Goal: Task Accomplishment & Management: Manage account settings

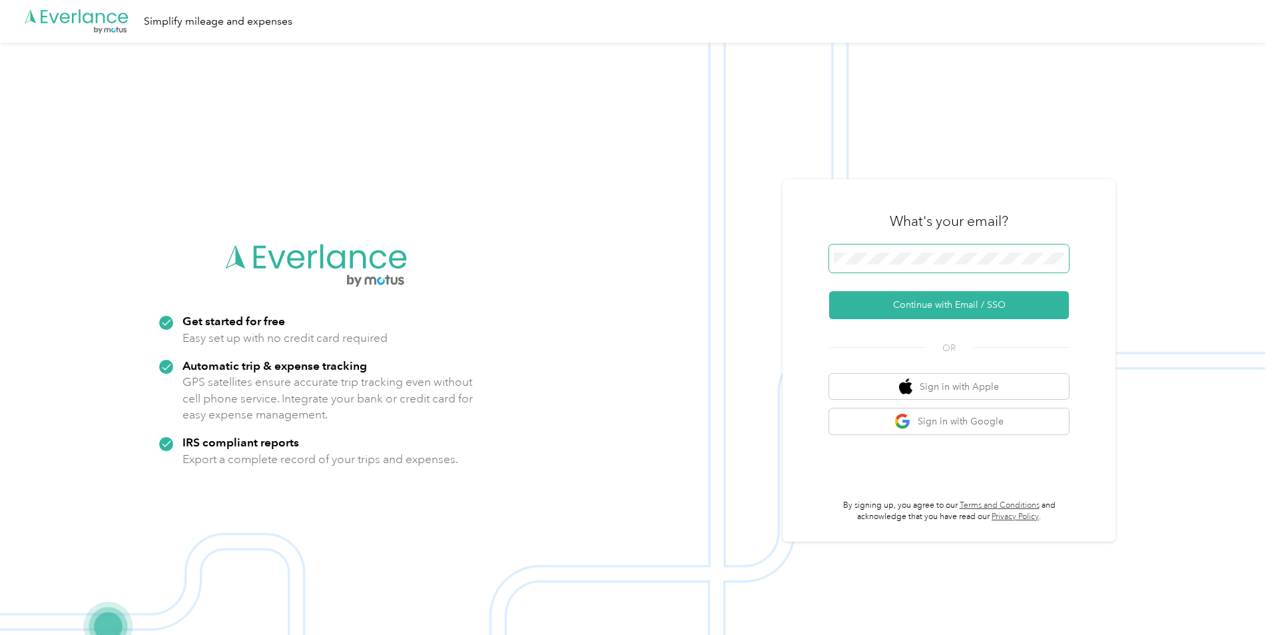
click at [967, 264] on span at bounding box center [949, 258] width 240 height 28
click at [936, 307] on button "Continue with Email / SSO" at bounding box center [949, 305] width 240 height 28
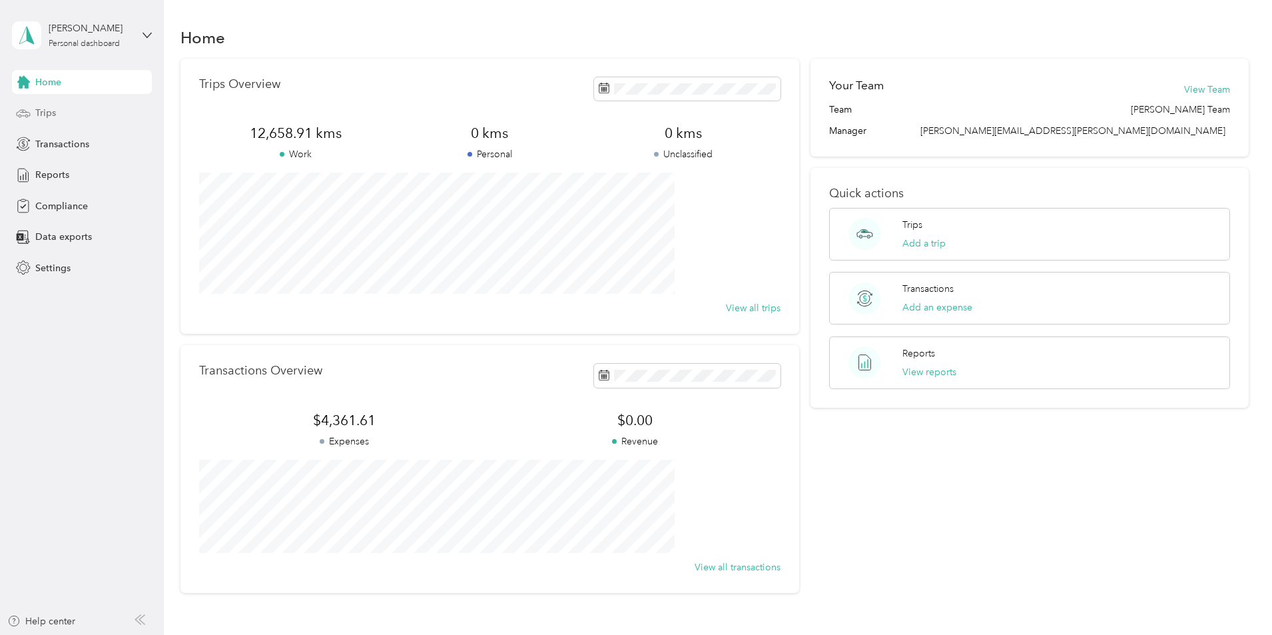
click at [45, 113] on span "Trips" at bounding box center [45, 113] width 21 height 14
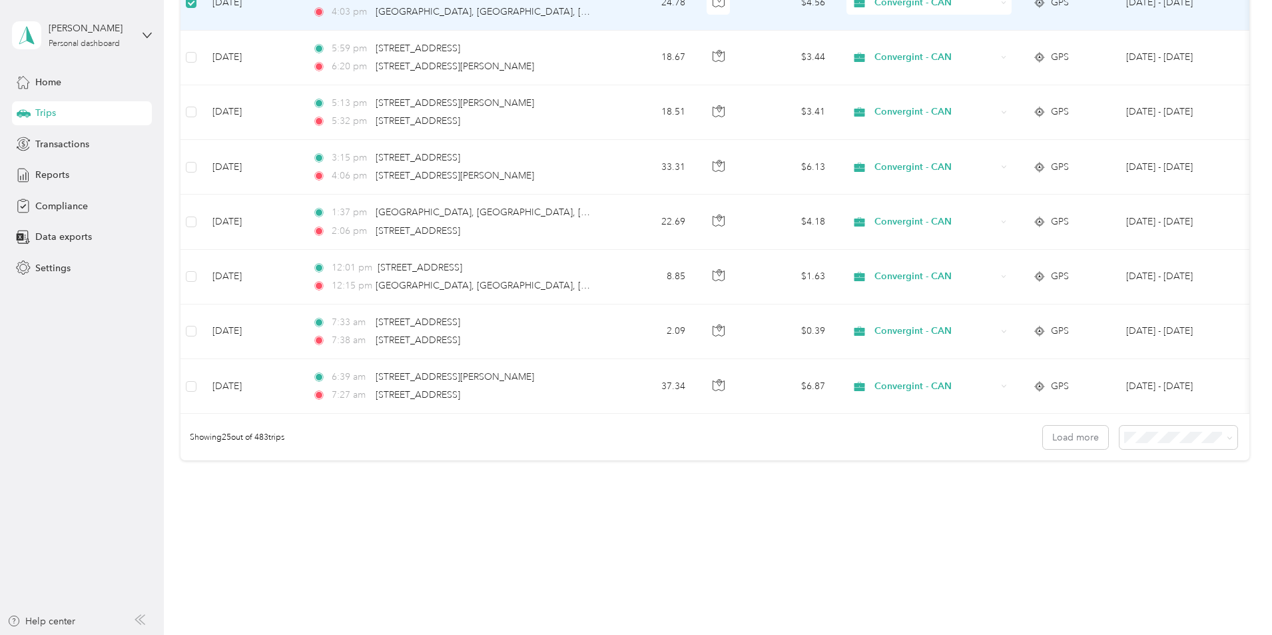
scroll to position [1199, 0]
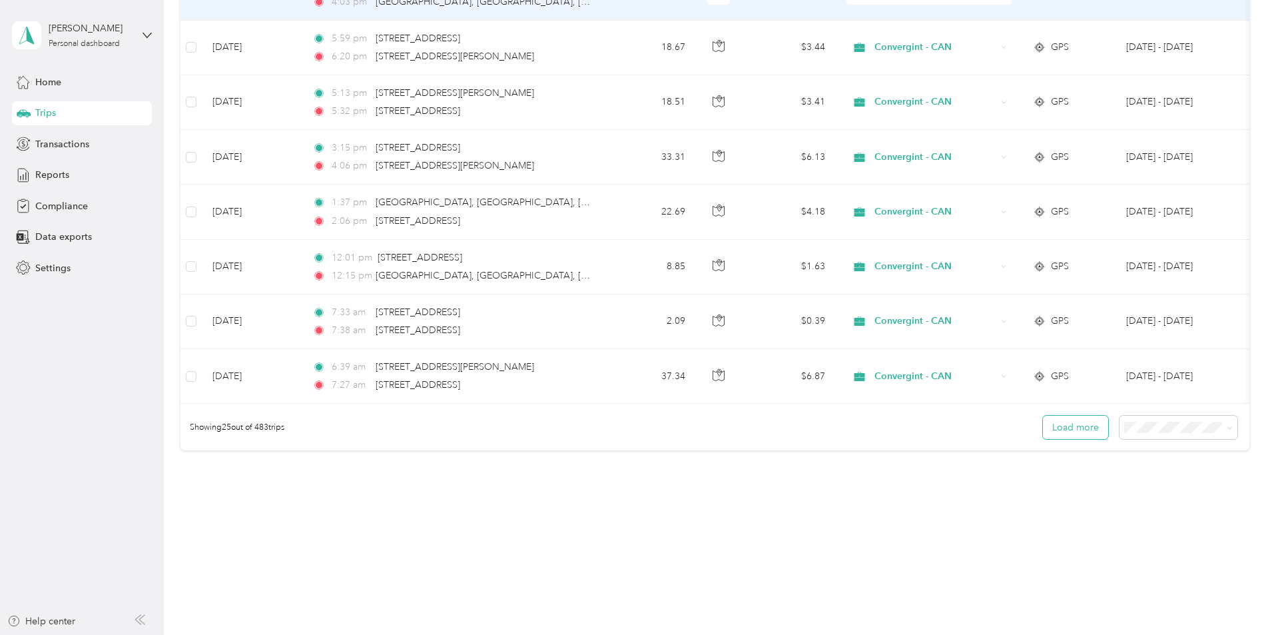
click at [1043, 426] on button "Load more" at bounding box center [1075, 427] width 65 height 23
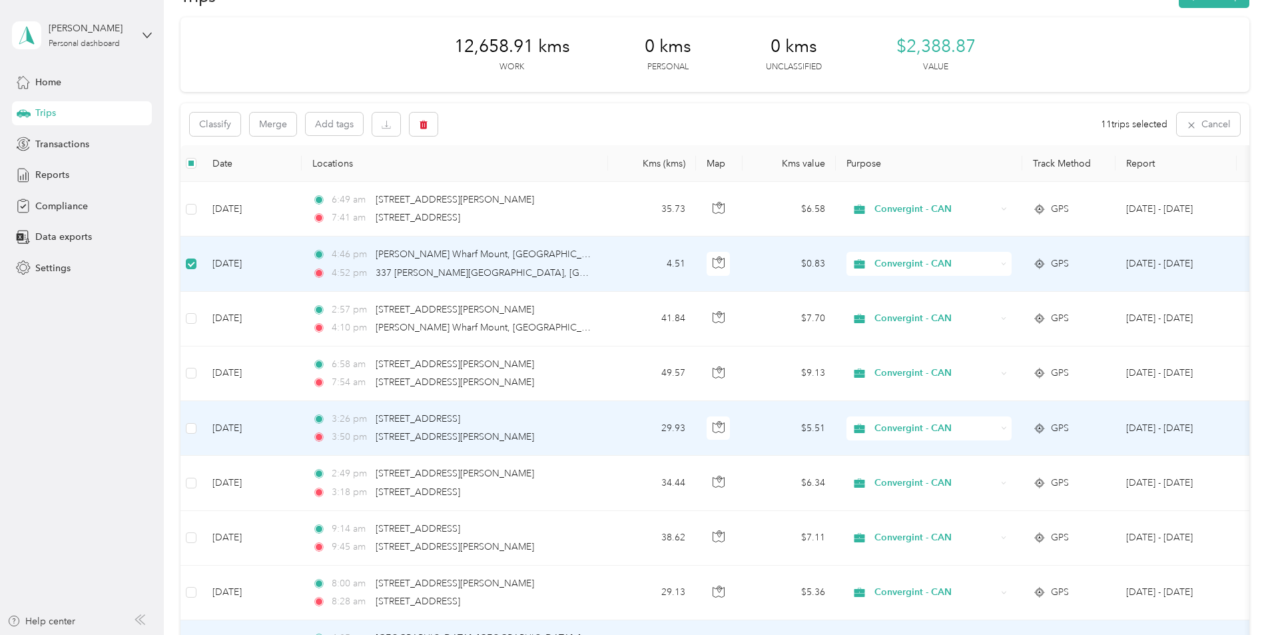
scroll to position [0, 0]
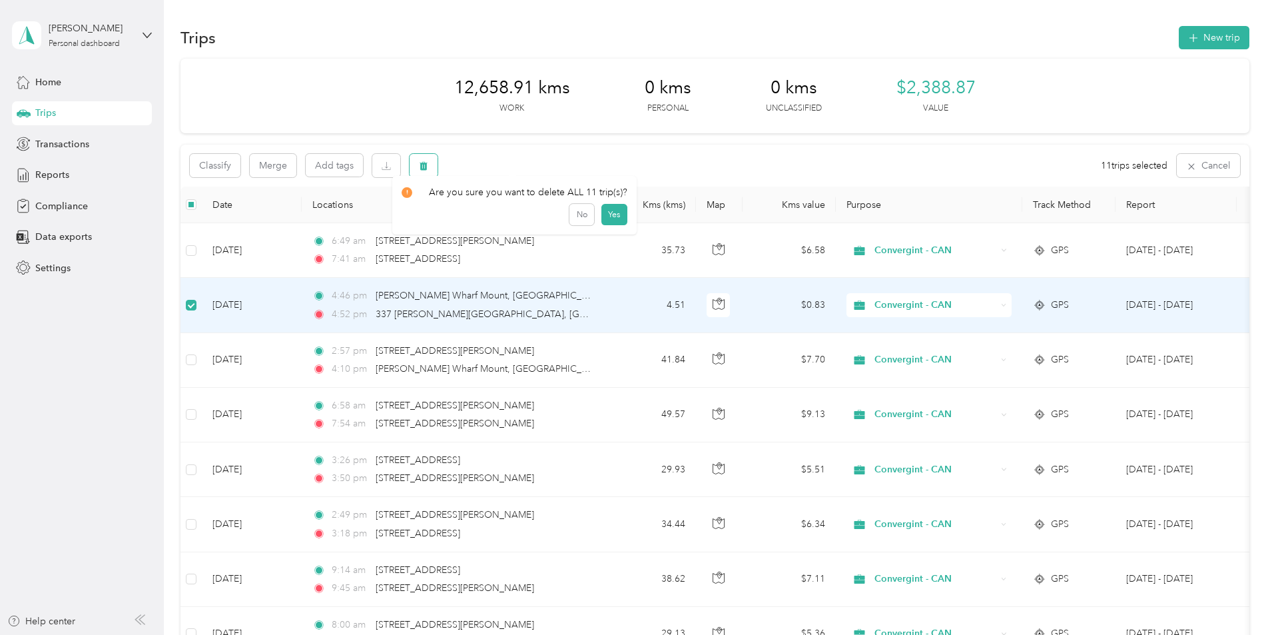
click at [428, 169] on icon "button" at bounding box center [424, 166] width 8 height 9
click at [606, 224] on button "Yes" at bounding box center [614, 220] width 26 height 21
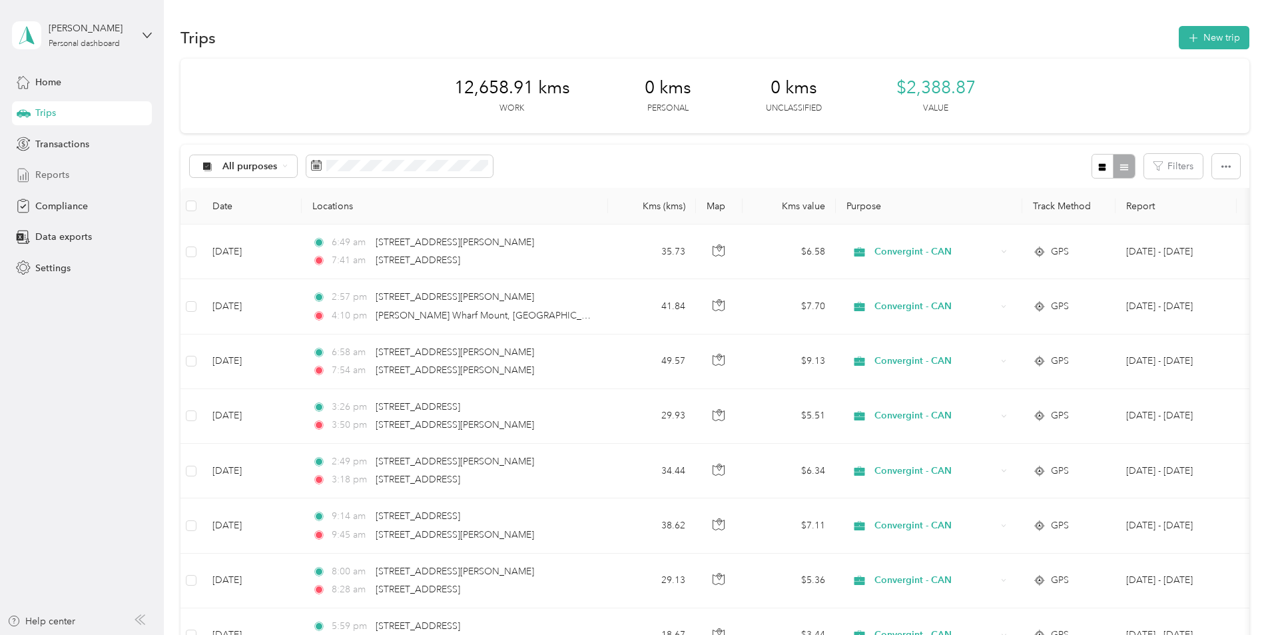
click at [71, 172] on div "Reports" at bounding box center [82, 175] width 140 height 24
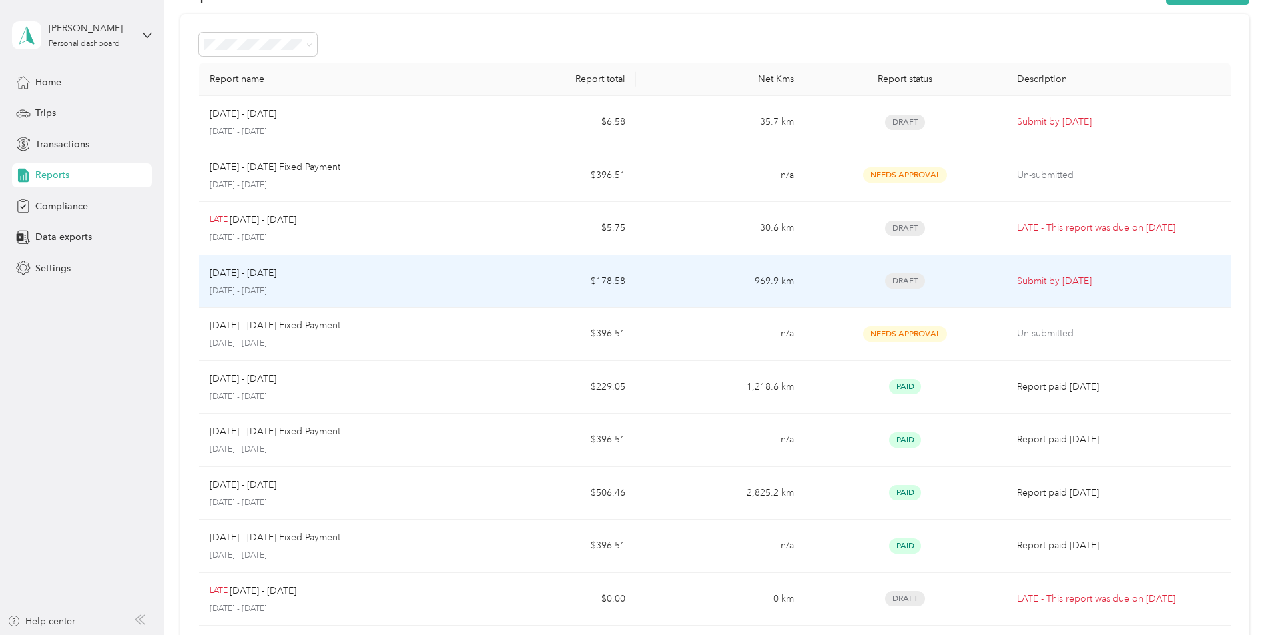
scroll to position [67, 0]
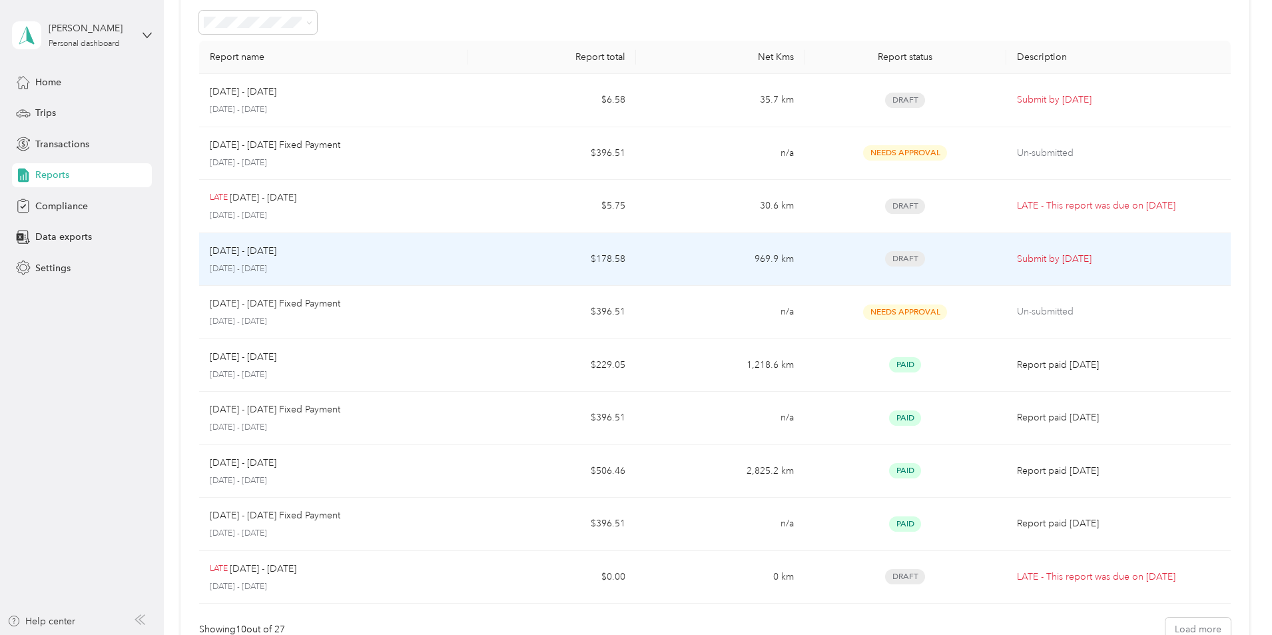
click at [1017, 258] on p "Submit by [DATE]" at bounding box center [1118, 259] width 203 height 15
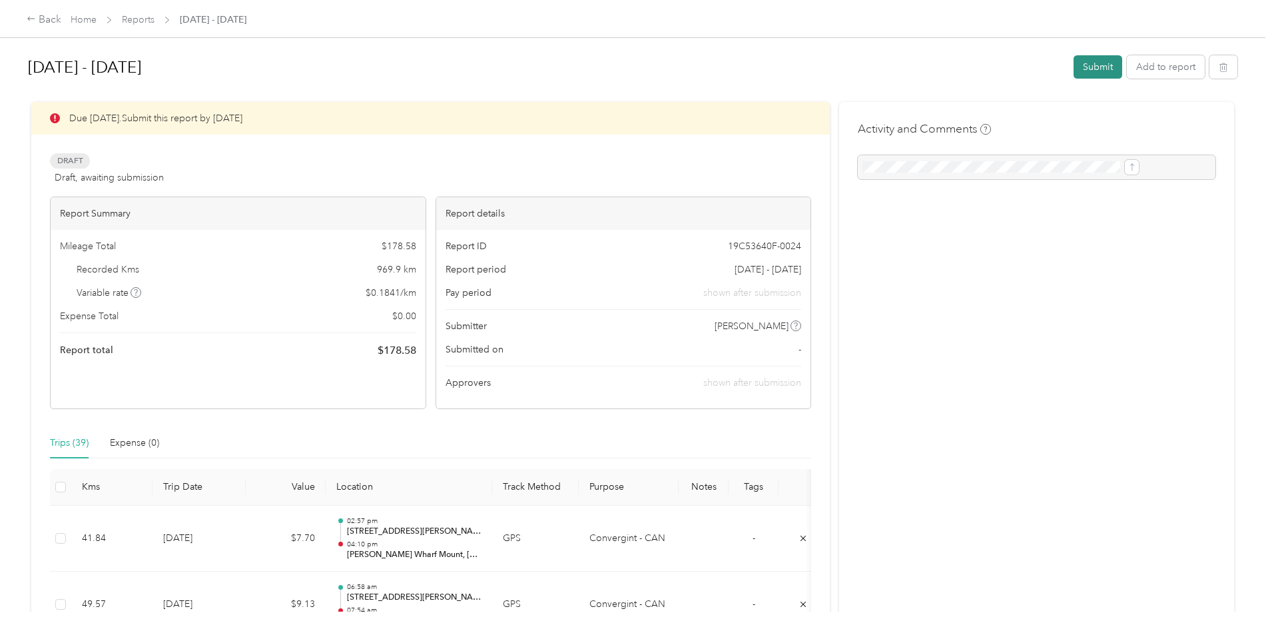
click at [1074, 67] on button "Submit" at bounding box center [1098, 66] width 49 height 23
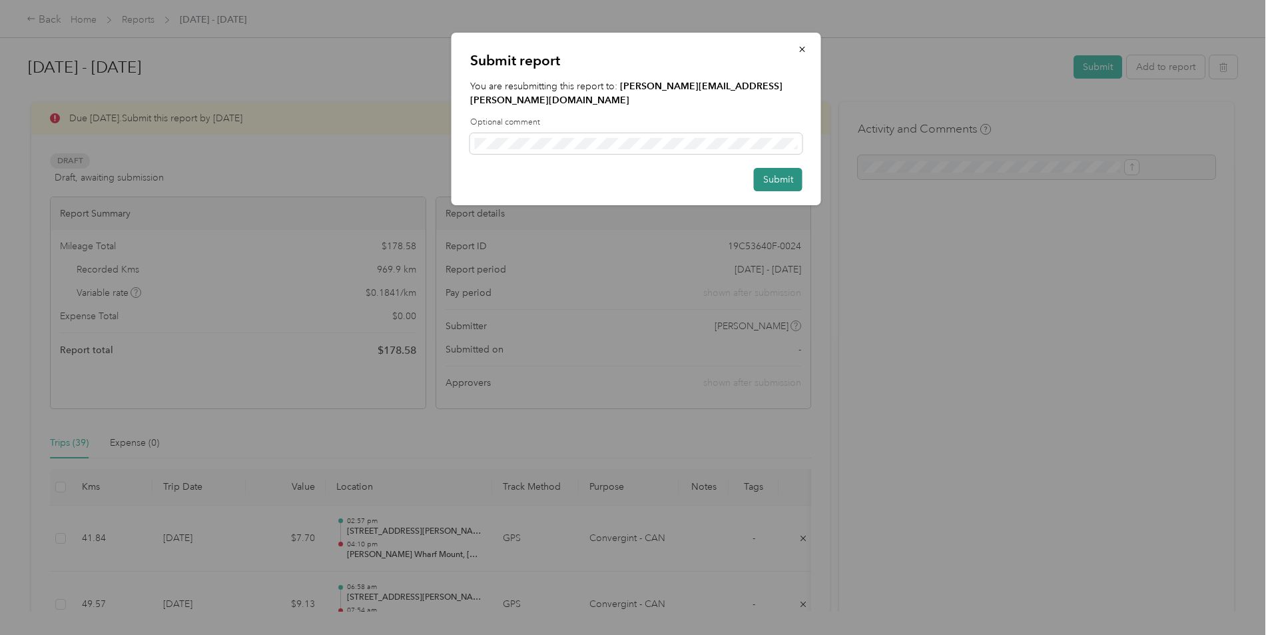
click at [770, 168] on button "Submit" at bounding box center [778, 179] width 49 height 23
